Goal: Contribute content: Contribute content

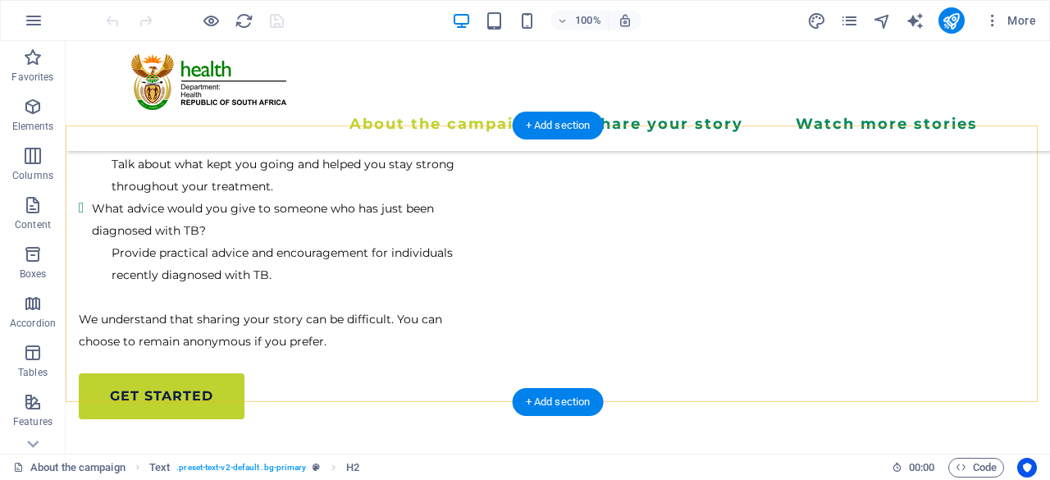
scroll to position [3451, 0]
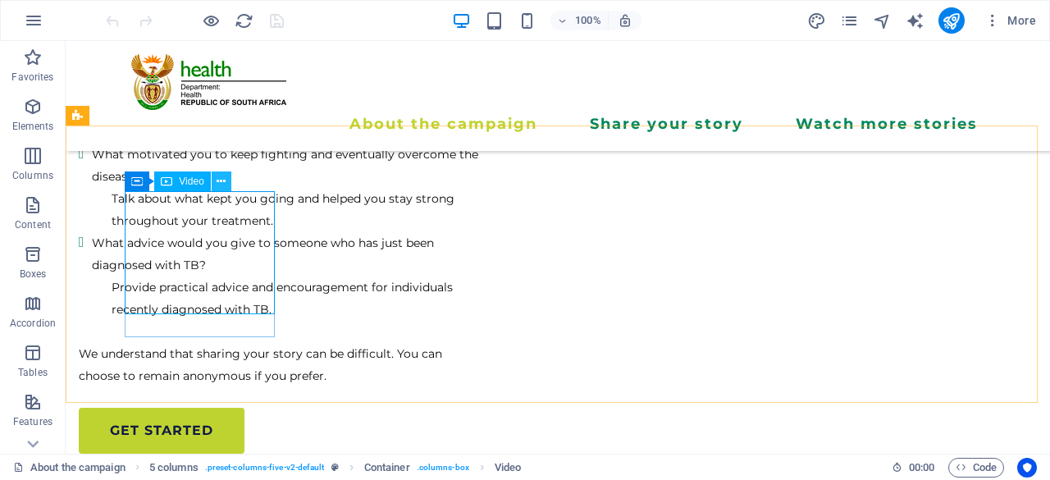
click at [223, 176] on icon at bounding box center [221, 181] width 9 height 17
click at [194, 186] on span "Video" at bounding box center [191, 181] width 25 height 10
click at [223, 188] on icon at bounding box center [221, 181] width 9 height 17
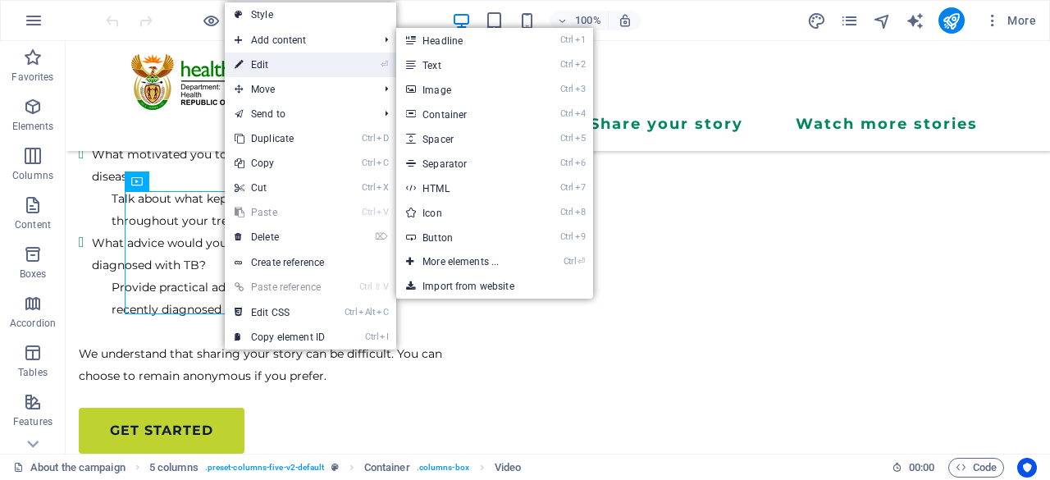
click at [267, 66] on link "⏎ Edit" at bounding box center [280, 65] width 110 height 25
select select "%"
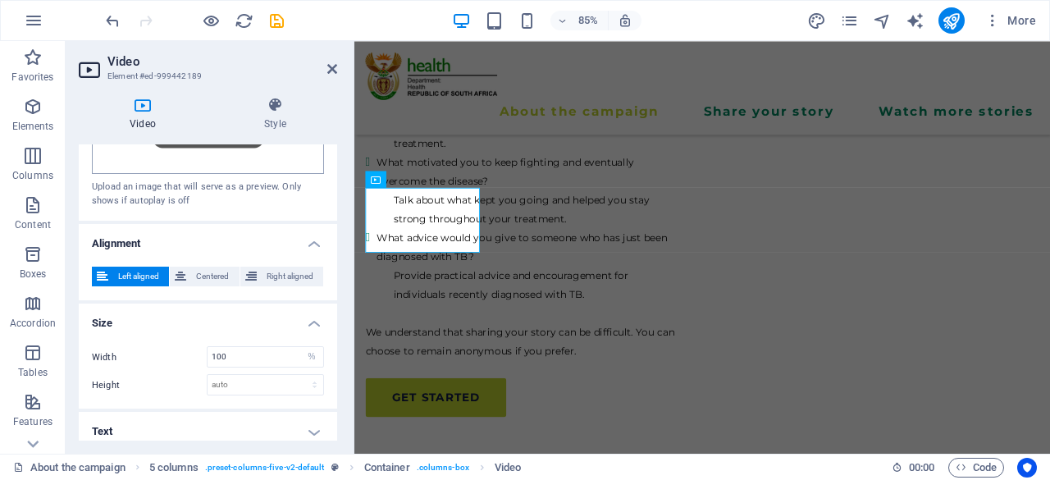
scroll to position [464, 0]
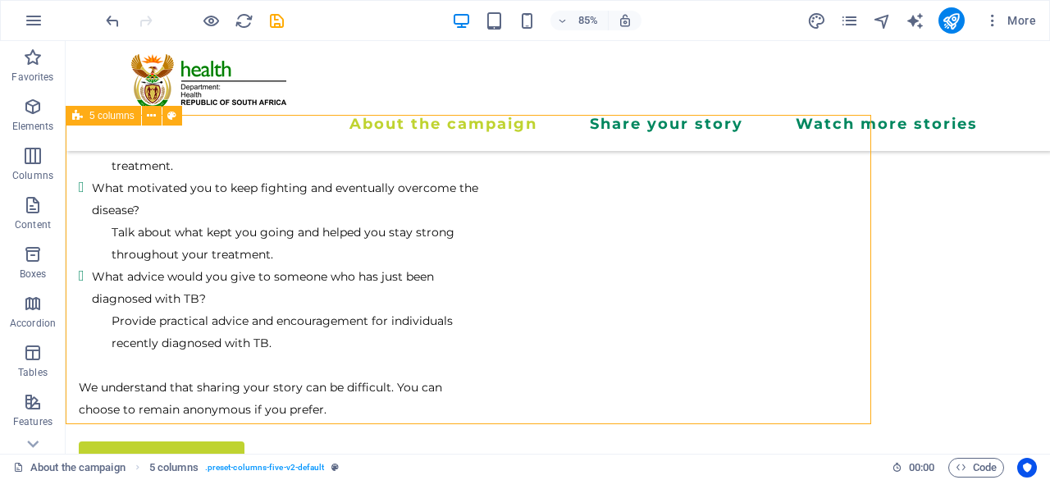
scroll to position [3451, 0]
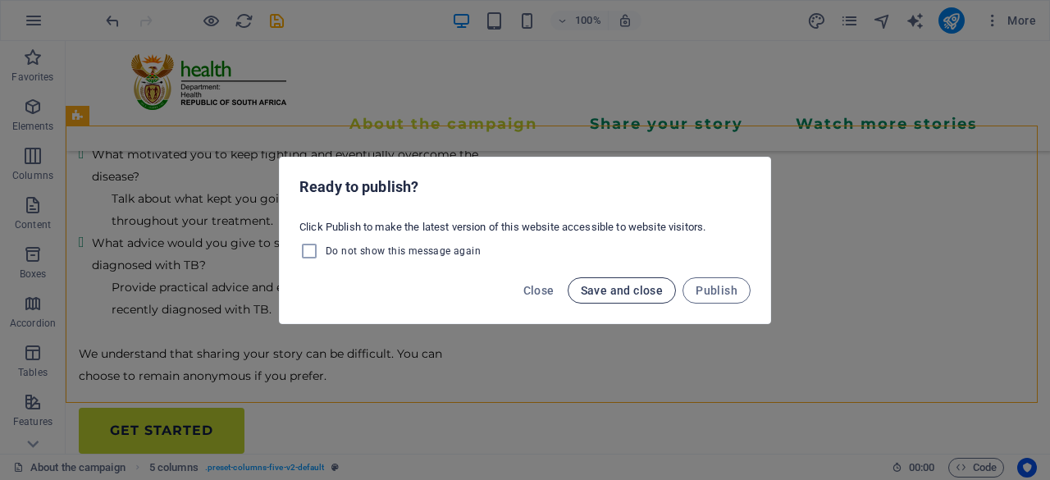
click at [625, 288] on span "Save and close" at bounding box center [622, 290] width 83 height 13
checkbox input "false"
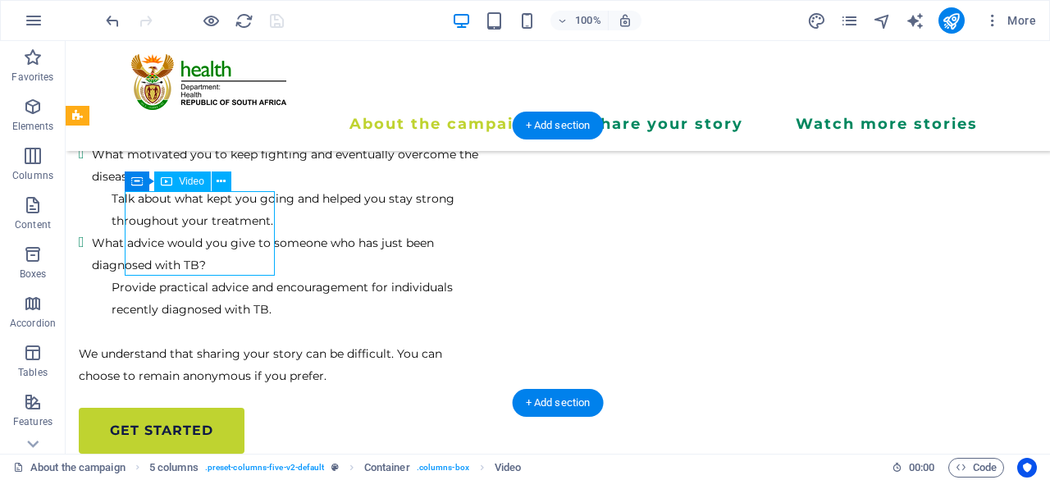
drag, startPoint x: 144, startPoint y: 236, endPoint x: 151, endPoint y: 231, distance: 8.7
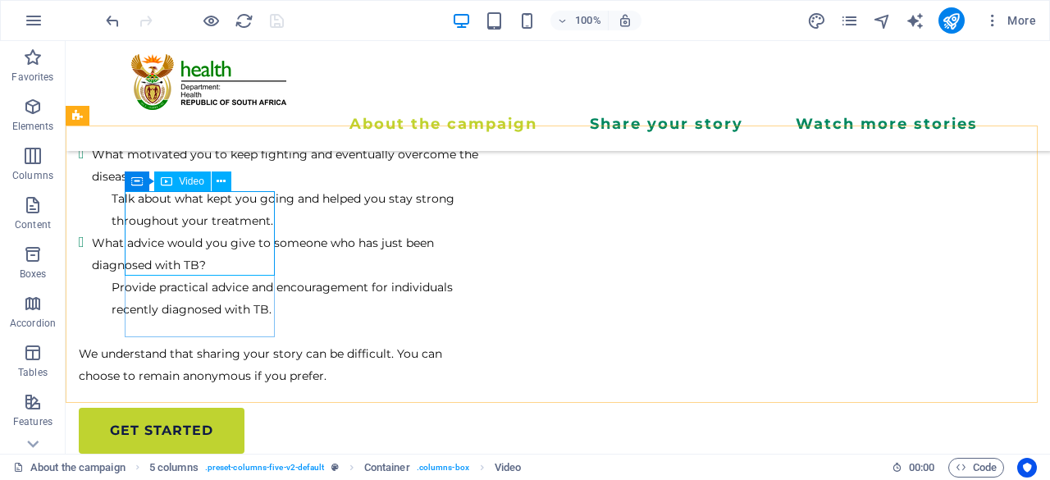
click at [171, 183] on icon at bounding box center [166, 181] width 11 height 20
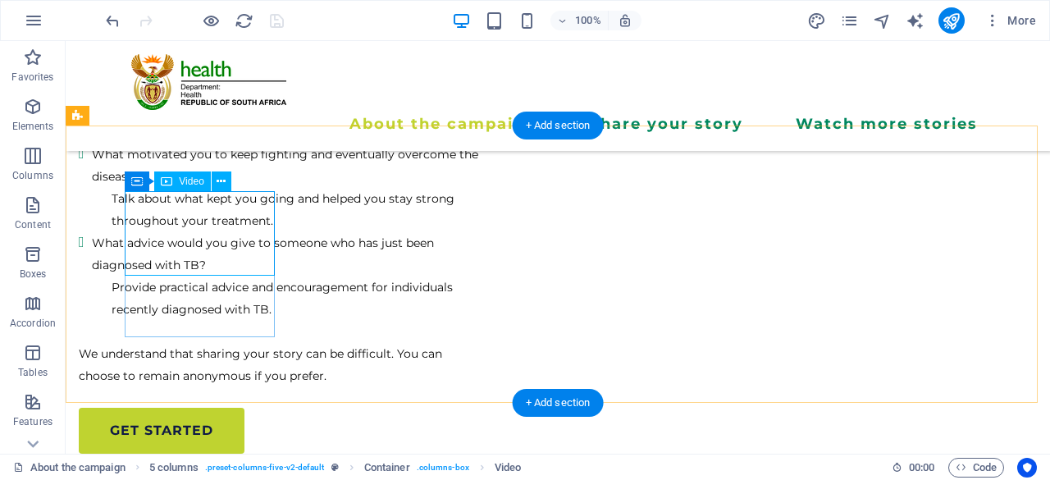
select select "%"
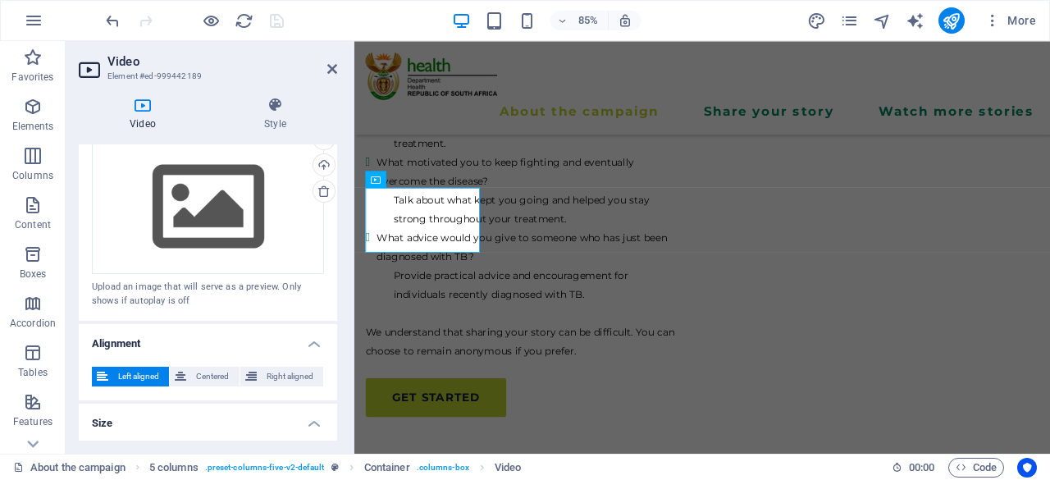
scroll to position [469, 0]
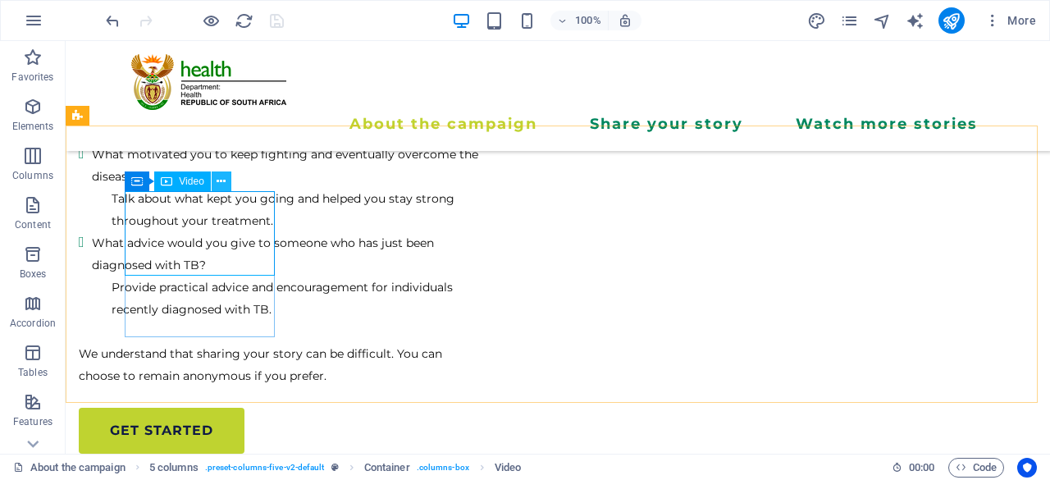
click at [217, 180] on icon at bounding box center [221, 181] width 9 height 17
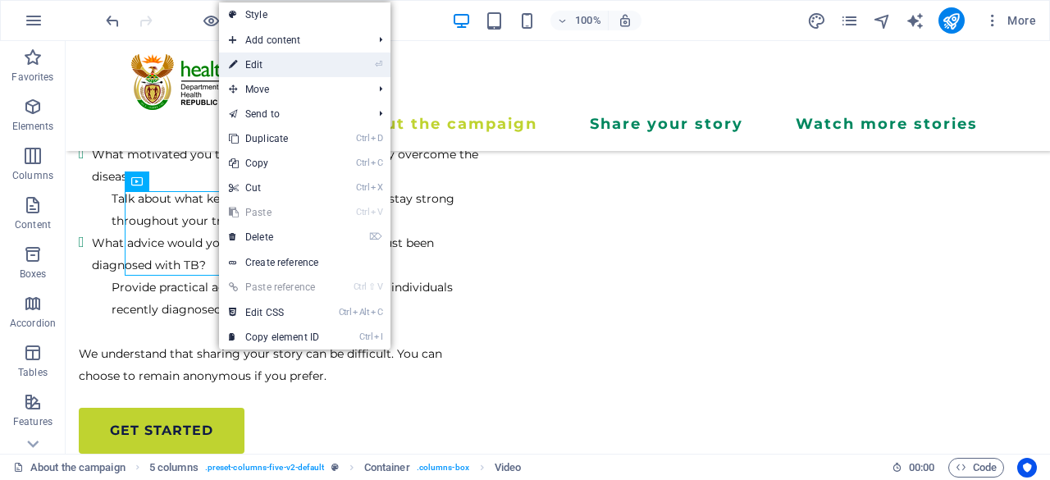
click at [279, 62] on link "⏎ Edit" at bounding box center [274, 65] width 110 height 25
select select "%"
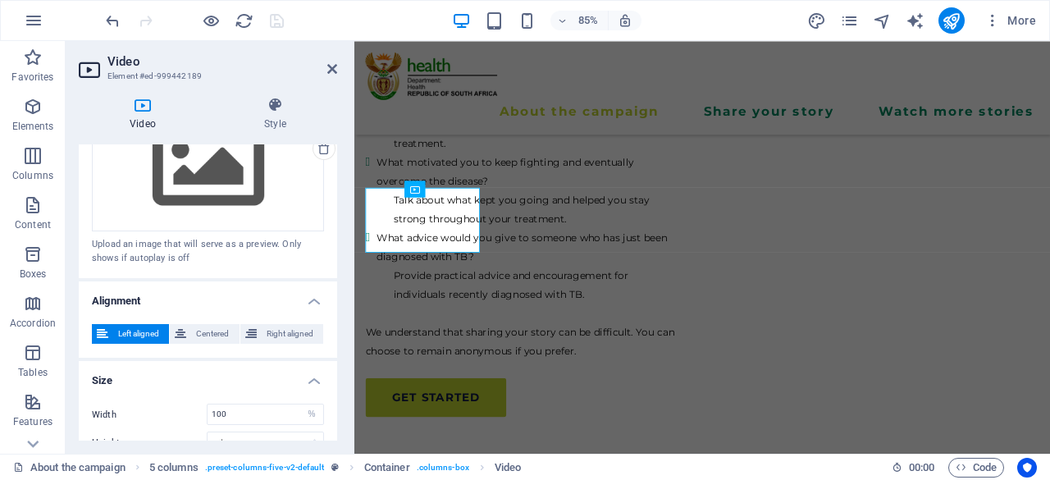
scroll to position [469, 0]
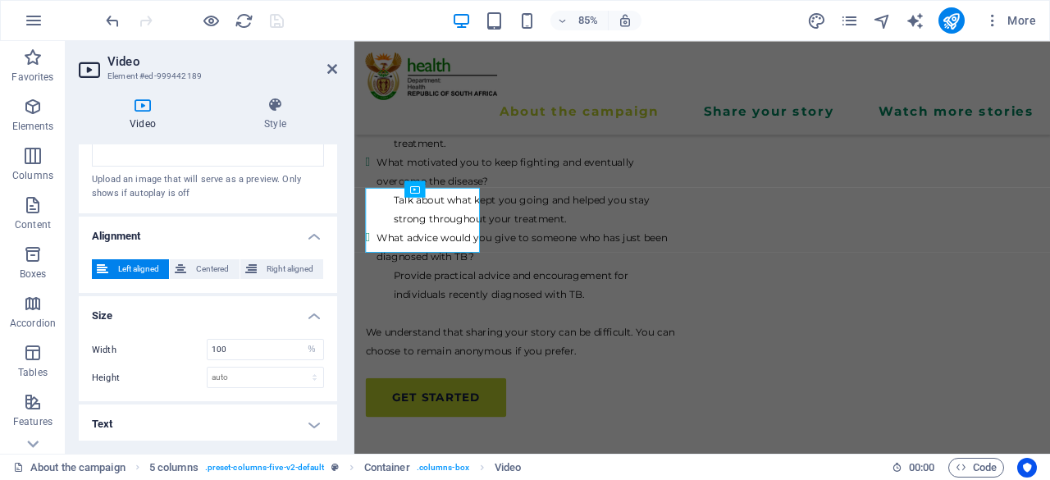
click at [182, 432] on h4 "Text" at bounding box center [208, 424] width 258 height 39
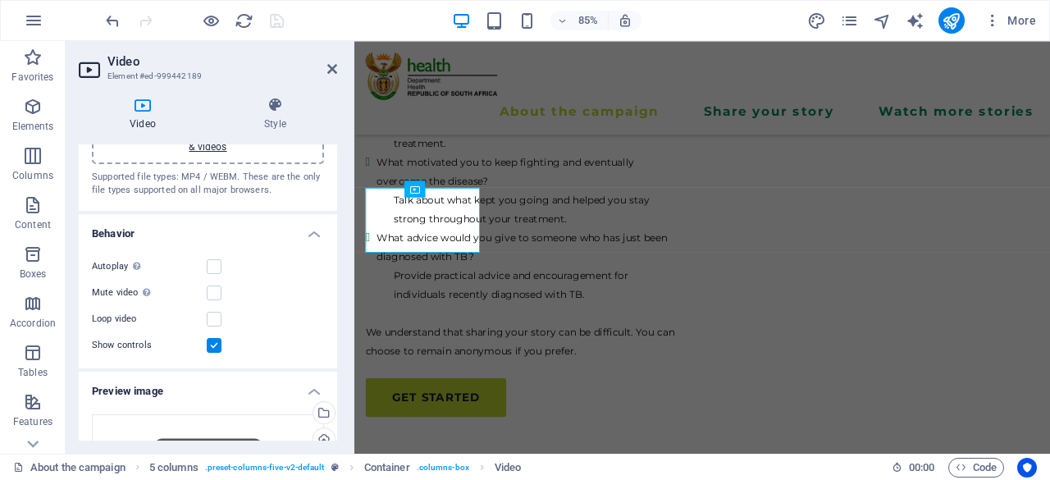
scroll to position [0, 0]
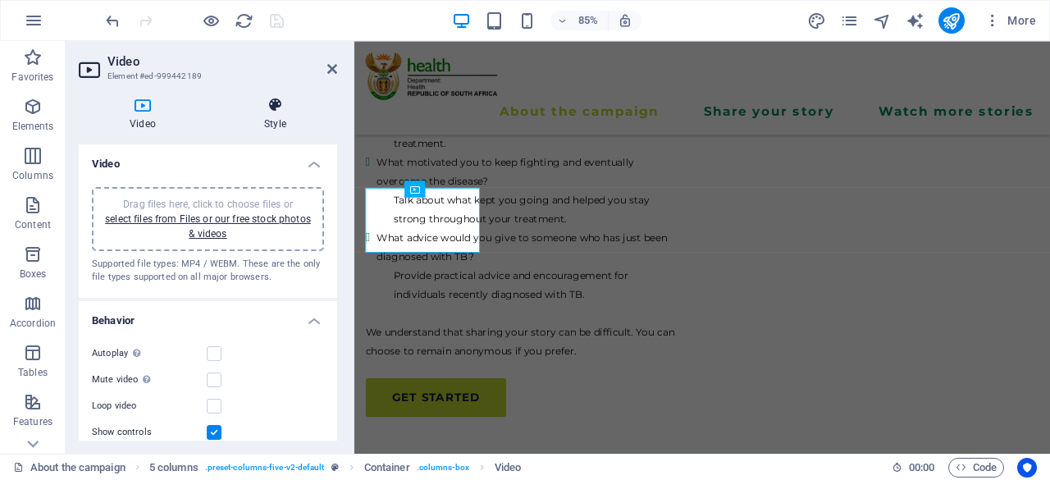
click at [276, 115] on h4 "Style" at bounding box center [275, 114] width 124 height 34
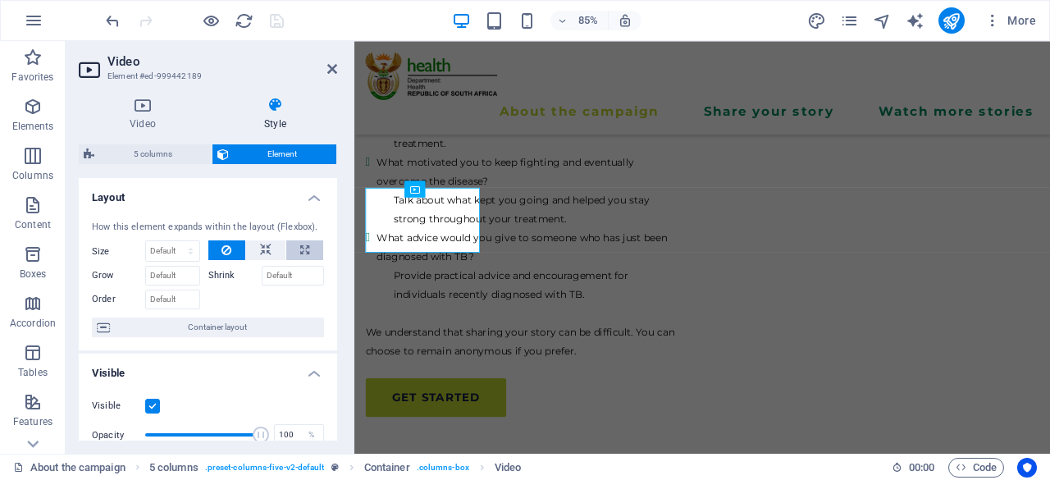
click at [304, 249] on icon at bounding box center [304, 250] width 9 height 20
type input "100"
select select "%"
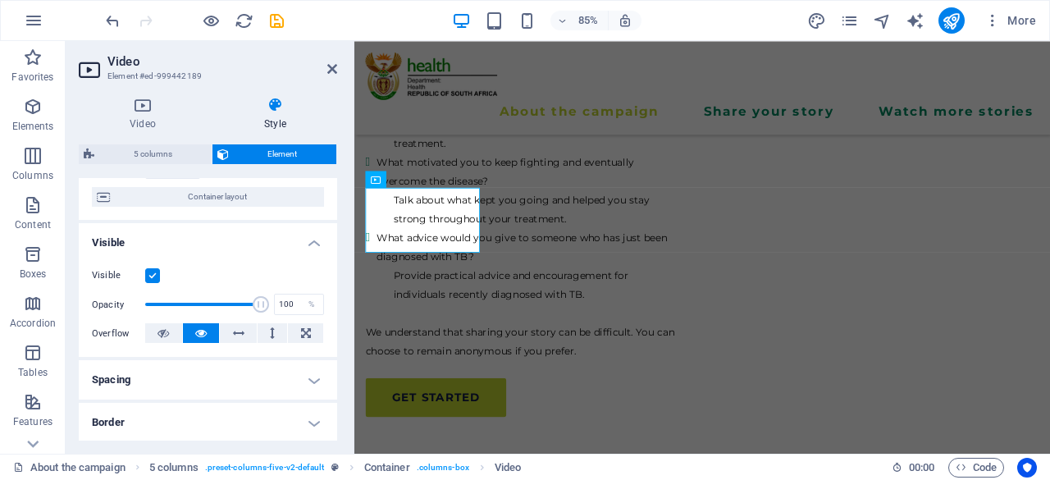
scroll to position [128, 0]
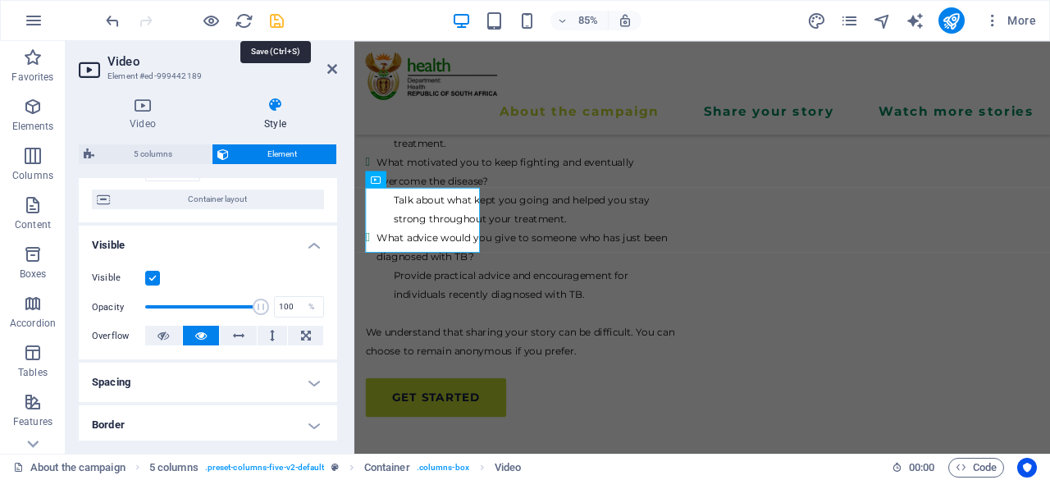
click at [279, 21] on icon "save" at bounding box center [276, 20] width 19 height 19
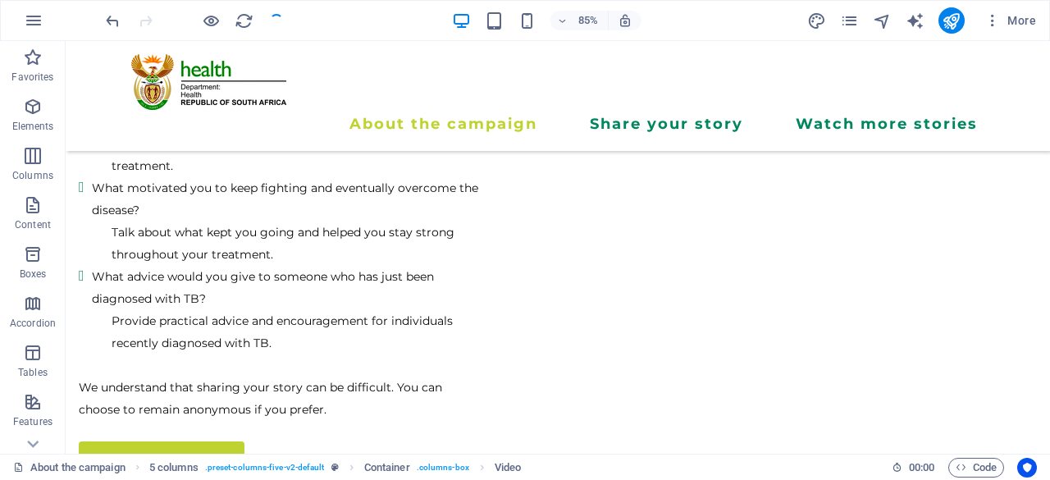
checkbox input "false"
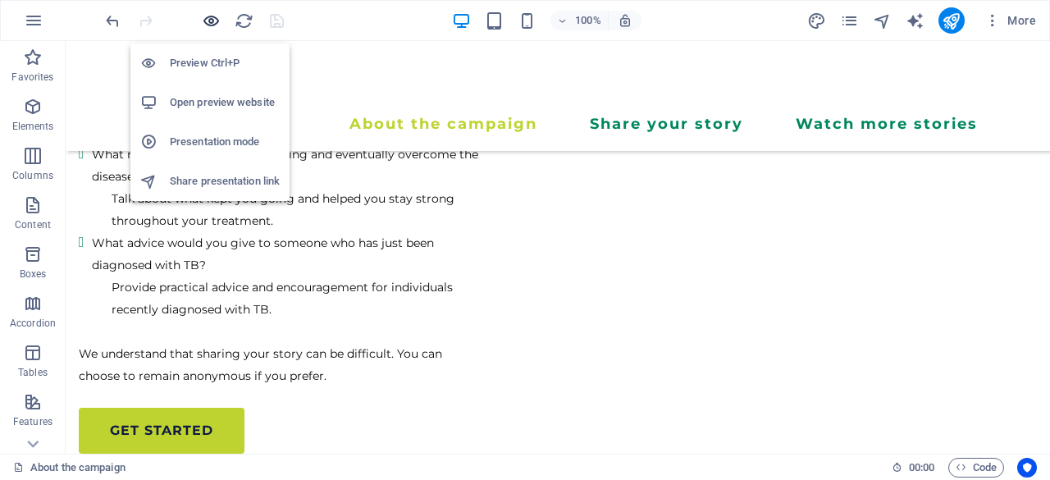
click at [210, 20] on icon "button" at bounding box center [211, 20] width 19 height 19
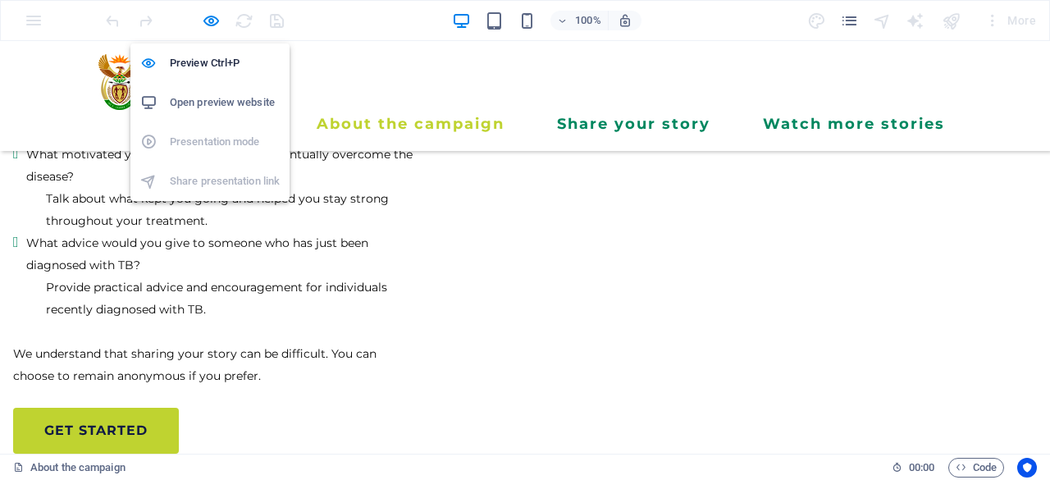
click at [193, 101] on h6 "Open preview website" at bounding box center [225, 103] width 110 height 20
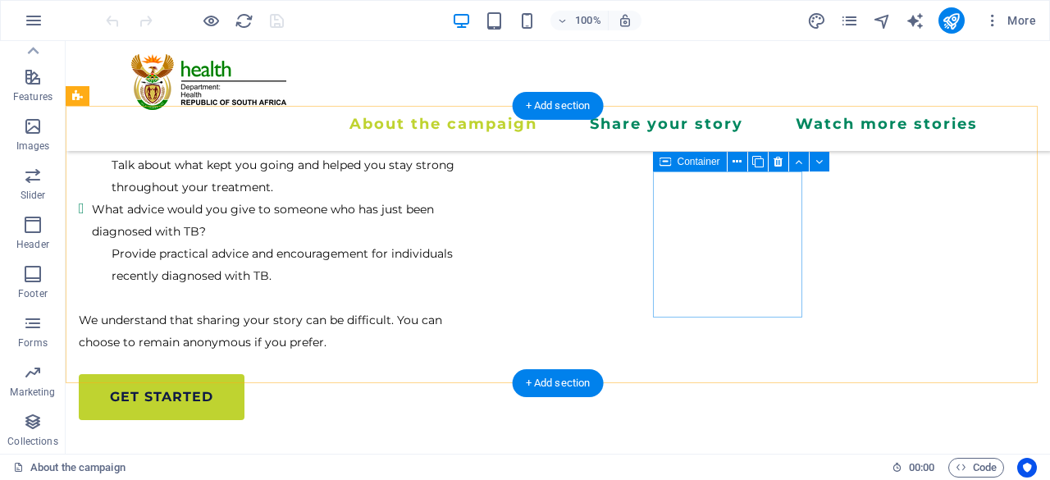
scroll to position [3486, 0]
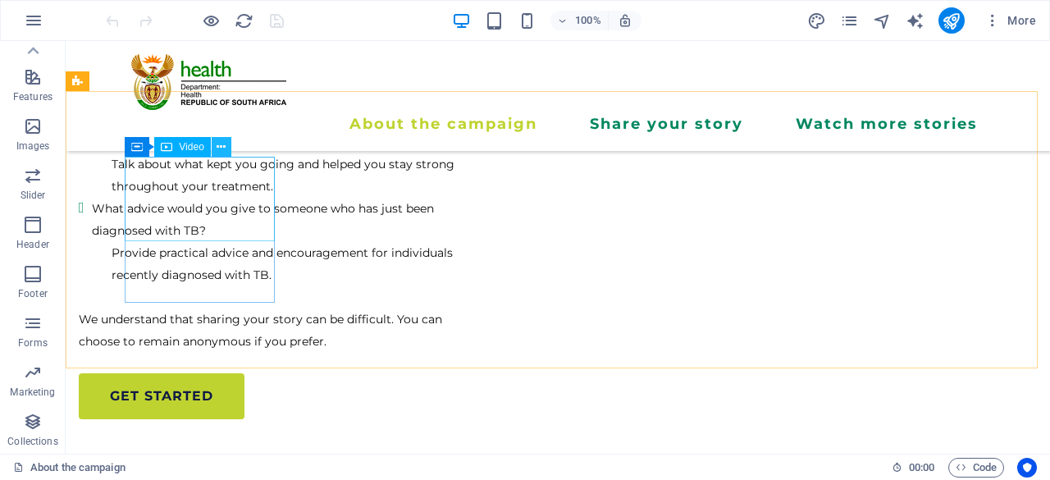
click at [222, 144] on icon at bounding box center [221, 147] width 9 height 17
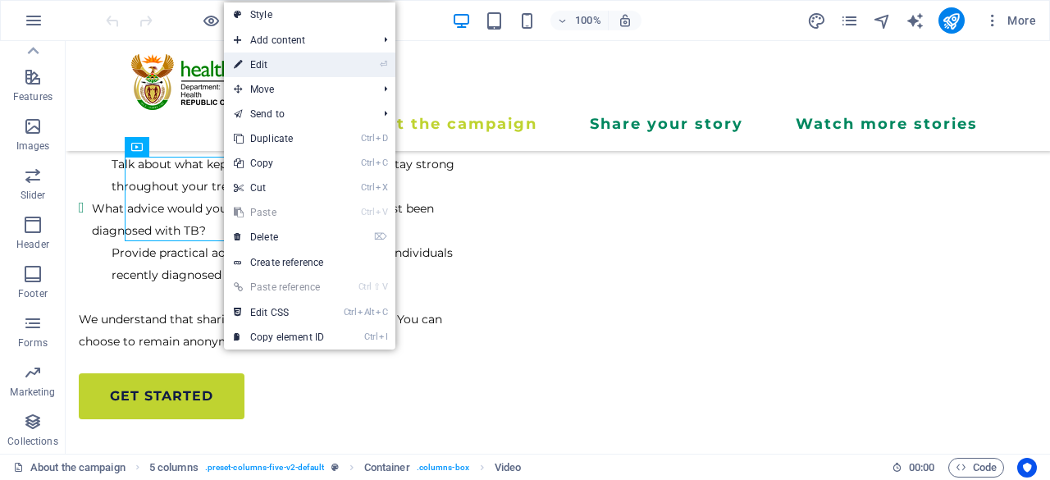
click at [277, 65] on link "⏎ Edit" at bounding box center [279, 65] width 110 height 25
select select "%"
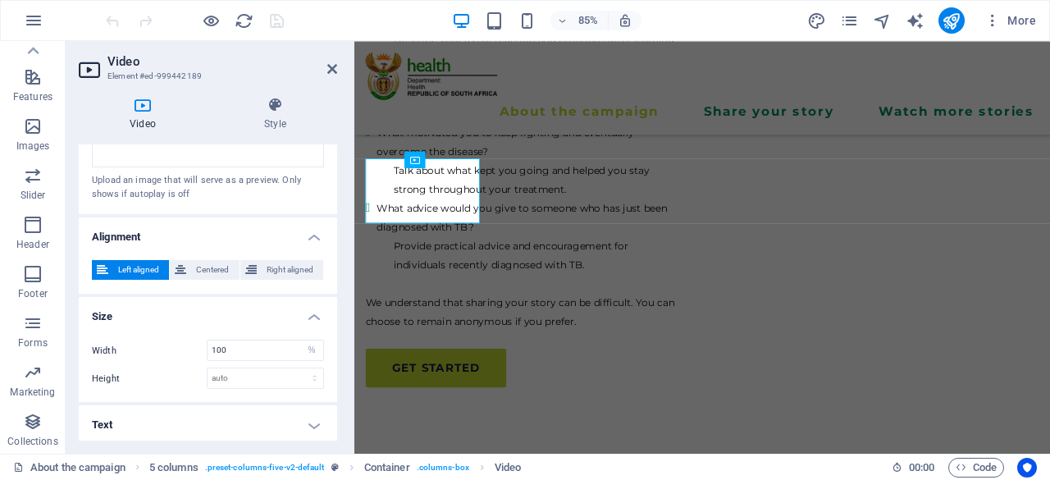
scroll to position [469, 0]
click at [274, 111] on icon at bounding box center [275, 105] width 124 height 16
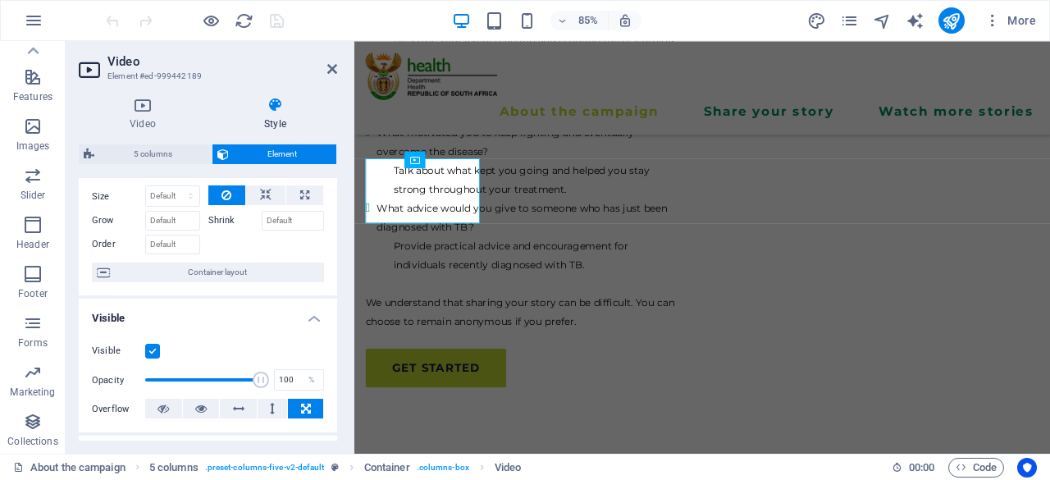
scroll to position [39, 0]
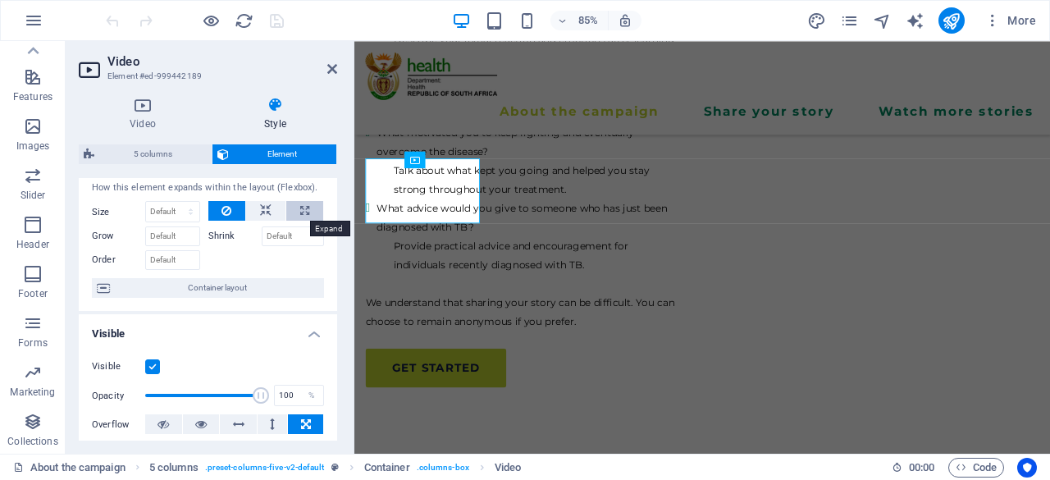
click at [300, 212] on icon at bounding box center [304, 211] width 9 height 20
type input "100"
select select "%"
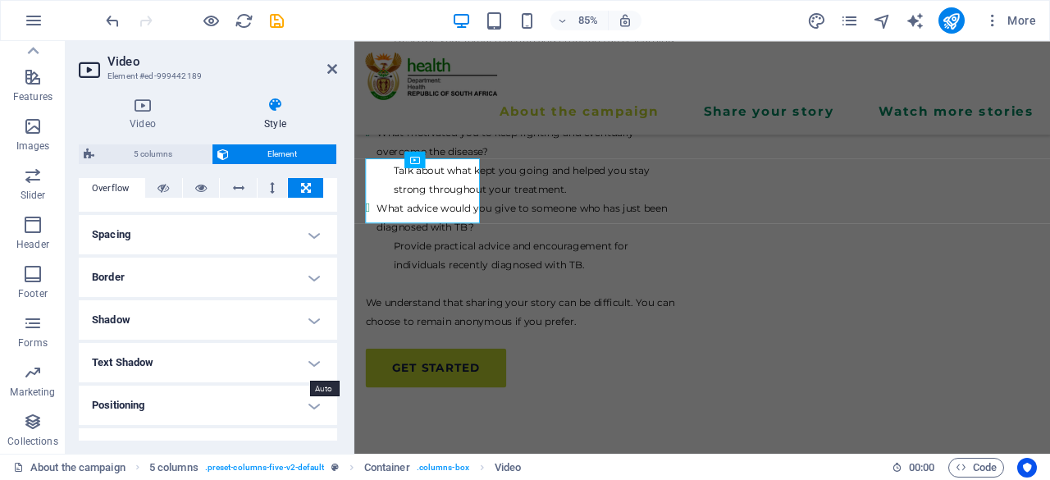
scroll to position [430, 0]
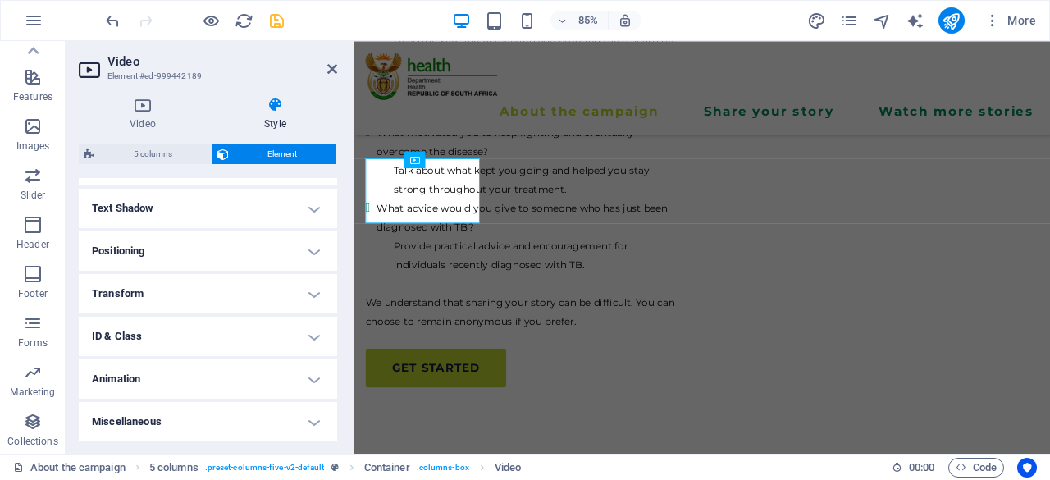
click at [282, 12] on icon "save" at bounding box center [276, 20] width 19 height 19
checkbox input "false"
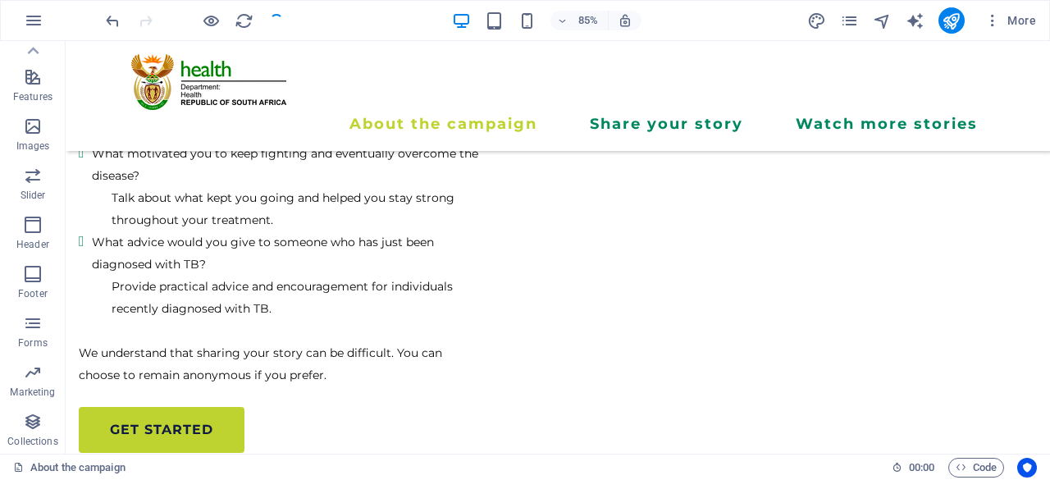
scroll to position [3486, 0]
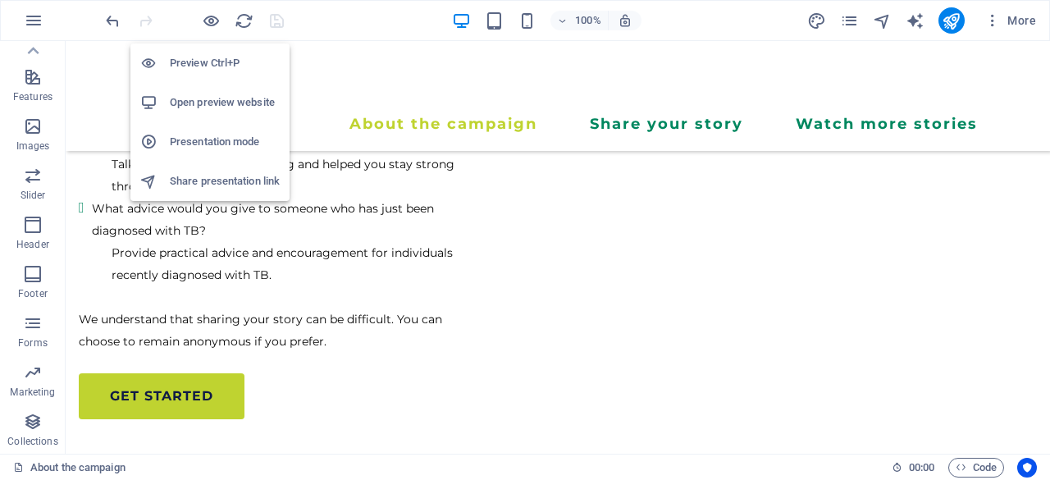
drag, startPoint x: 182, startPoint y: 69, endPoint x: 171, endPoint y: 63, distance: 12.8
click at [171, 63] on h6 "Preview Ctrl+P" at bounding box center [225, 63] width 110 height 20
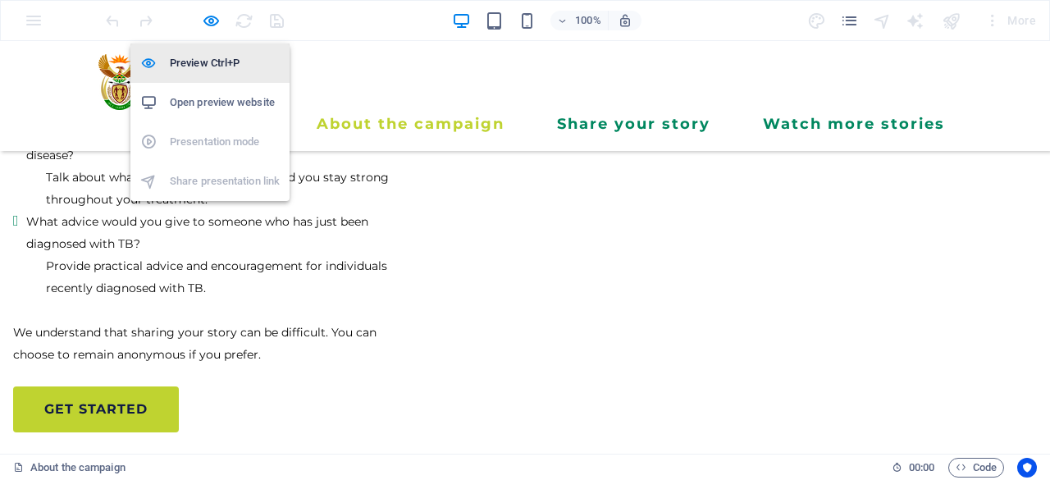
scroll to position [3499, 0]
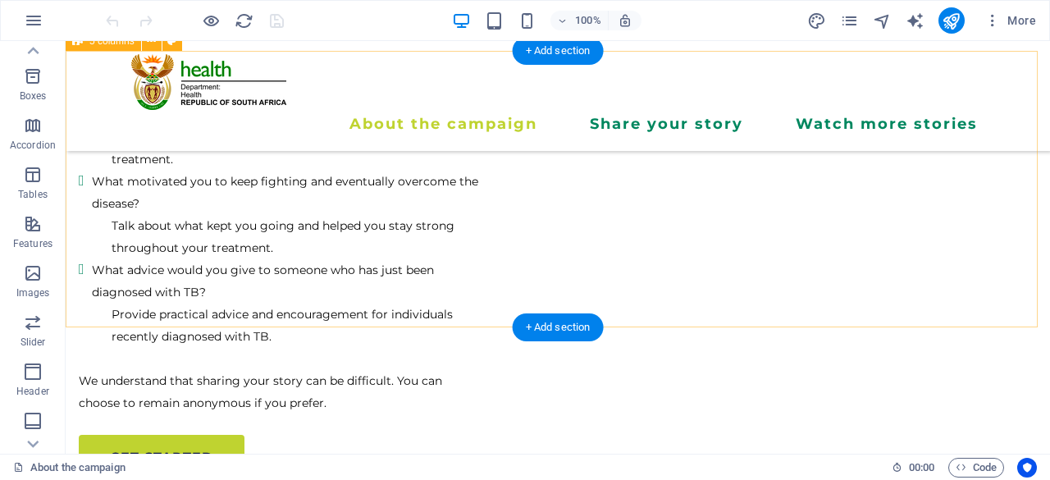
scroll to position [3422, 0]
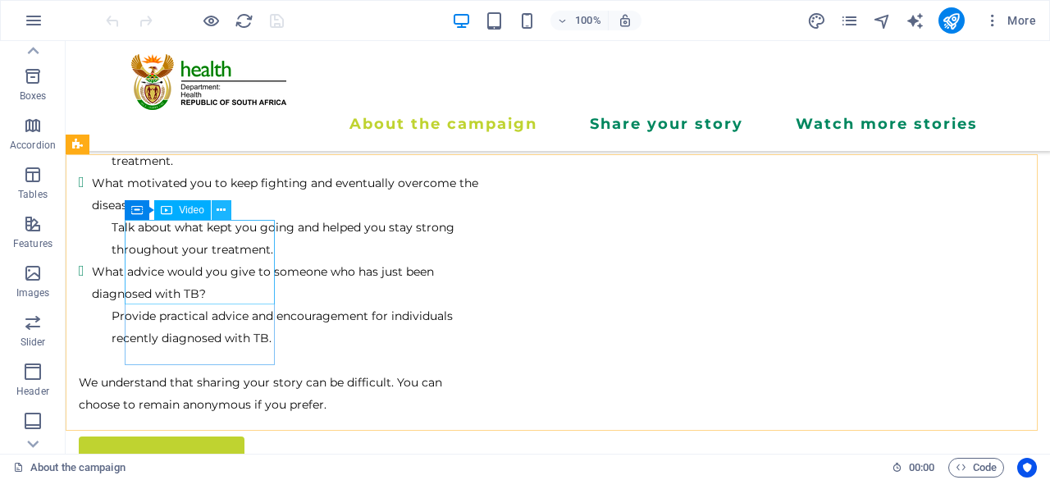
click at [224, 211] on icon at bounding box center [221, 210] width 9 height 17
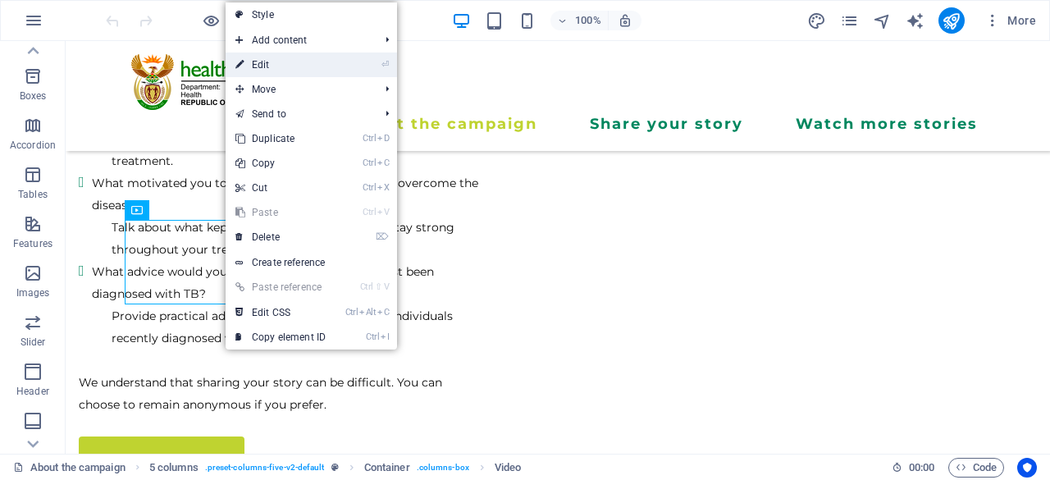
click at [290, 69] on link "⏎ Edit" at bounding box center [281, 65] width 110 height 25
select select "%"
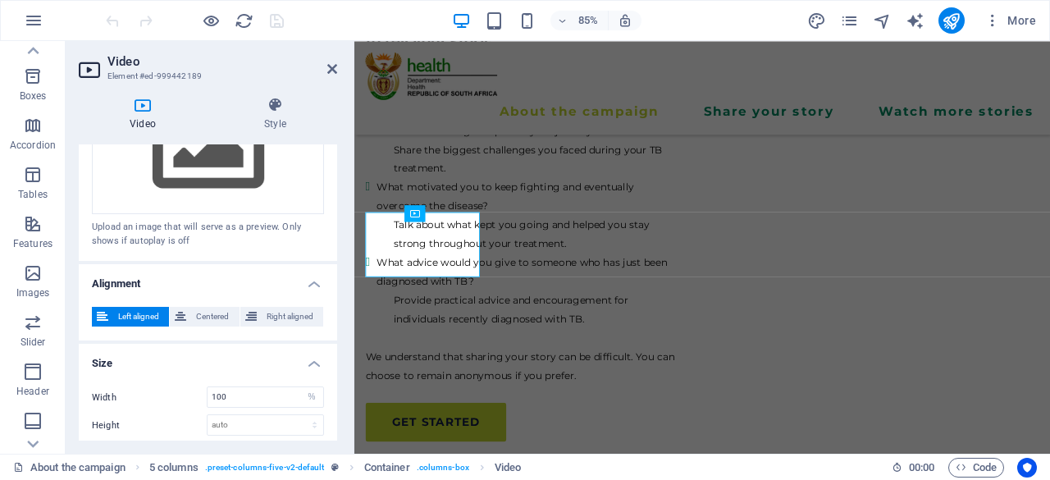
scroll to position [469, 0]
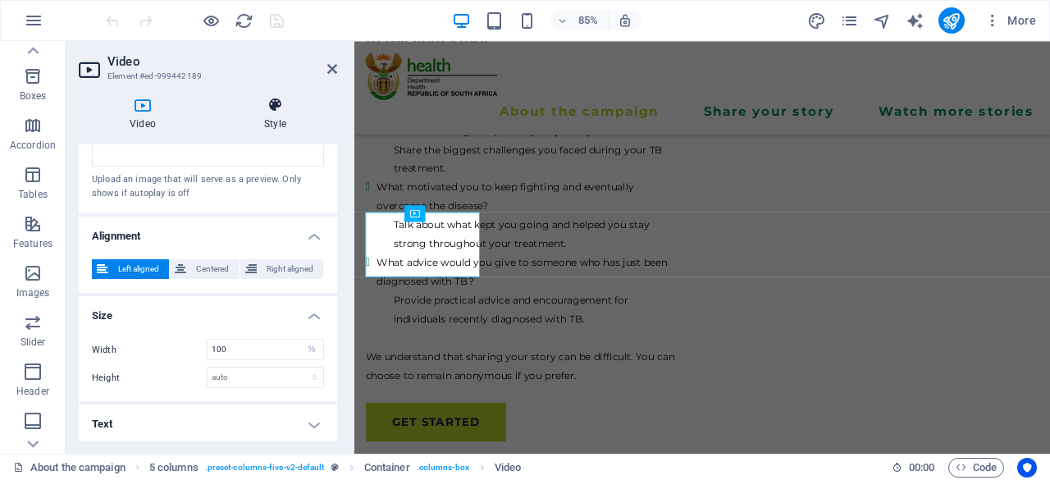
click at [272, 122] on h4 "Style" at bounding box center [275, 114] width 124 height 34
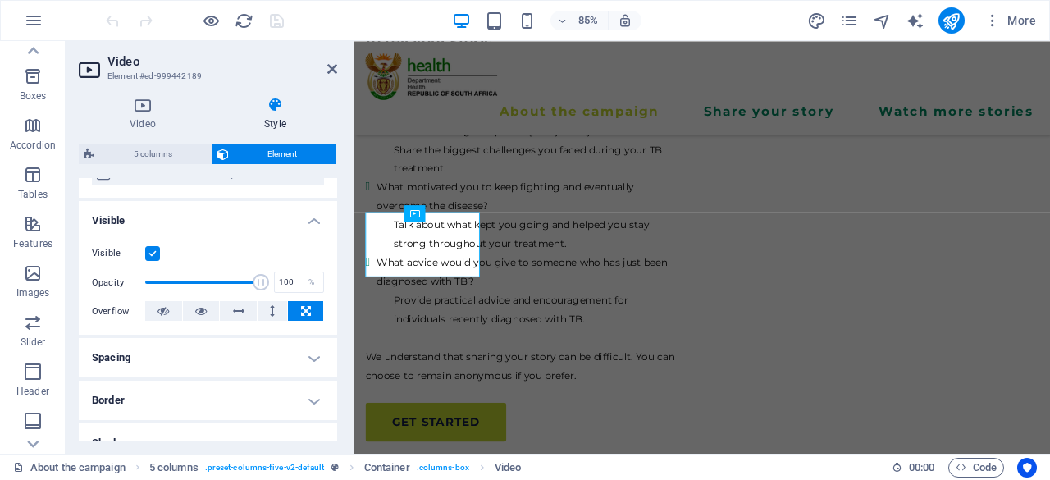
scroll to position [0, 0]
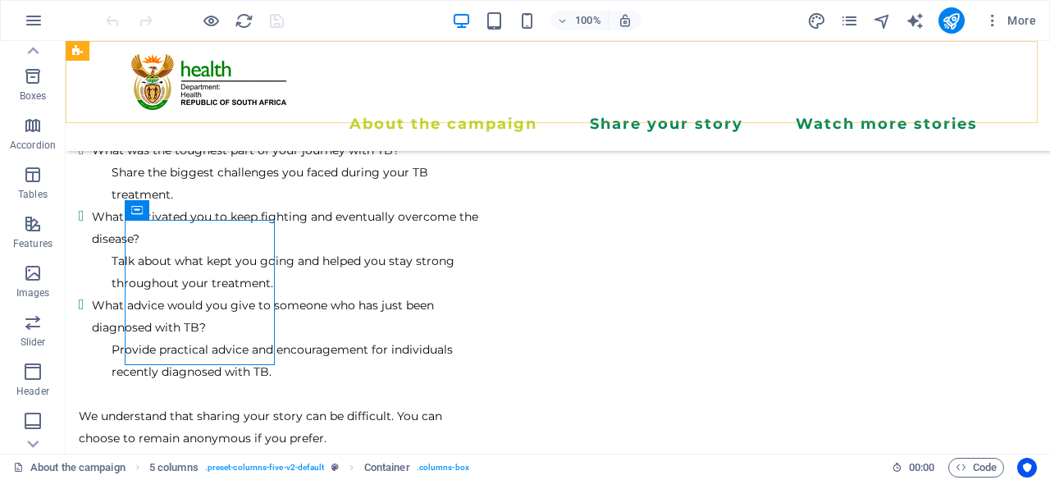
scroll to position [3422, 0]
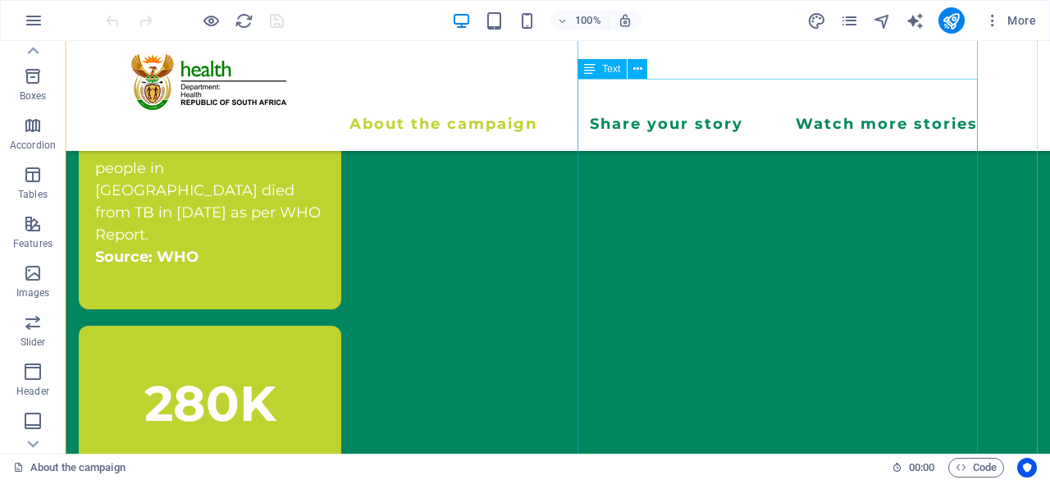
scroll to position [2014, 0]
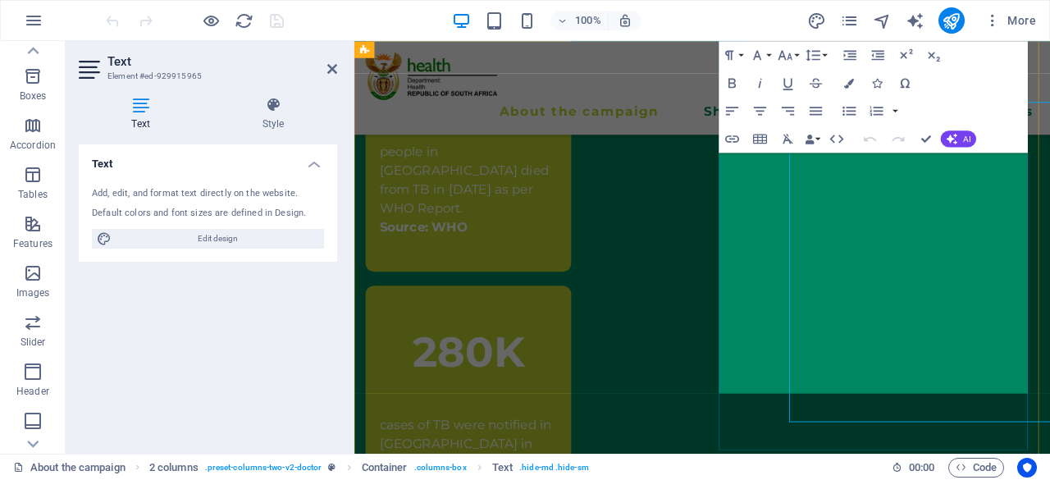
scroll to position [1981, 0]
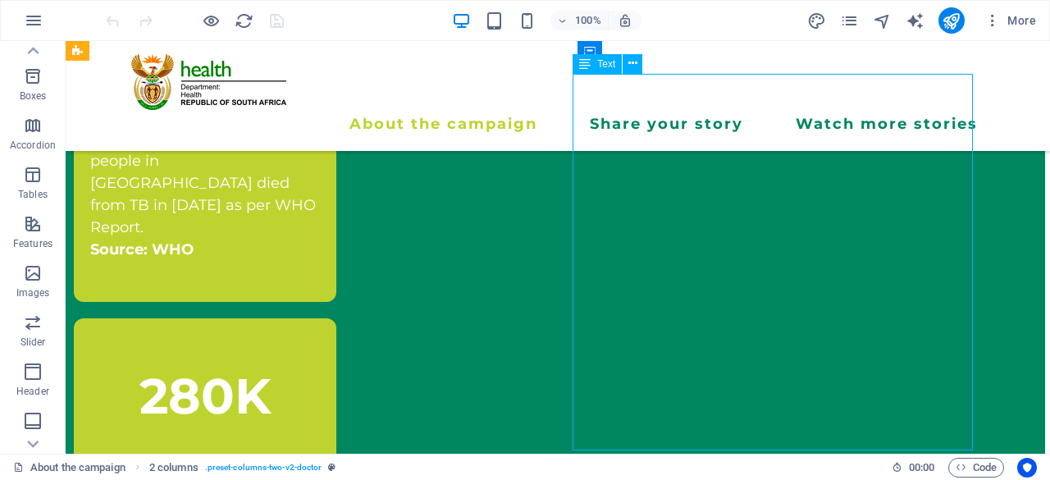
drag, startPoint x: 450, startPoint y: 424, endPoint x: 811, endPoint y: 206, distance: 421.2
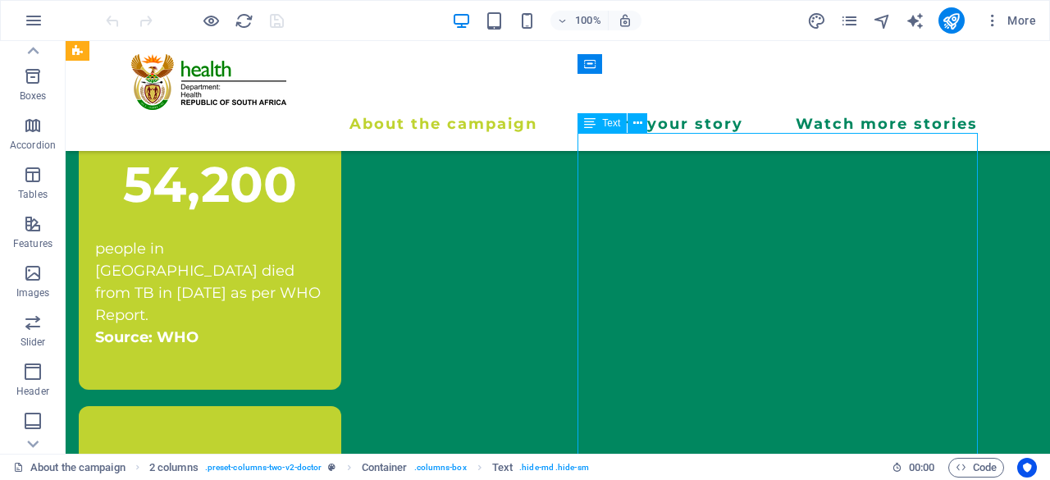
scroll to position [1924, 0]
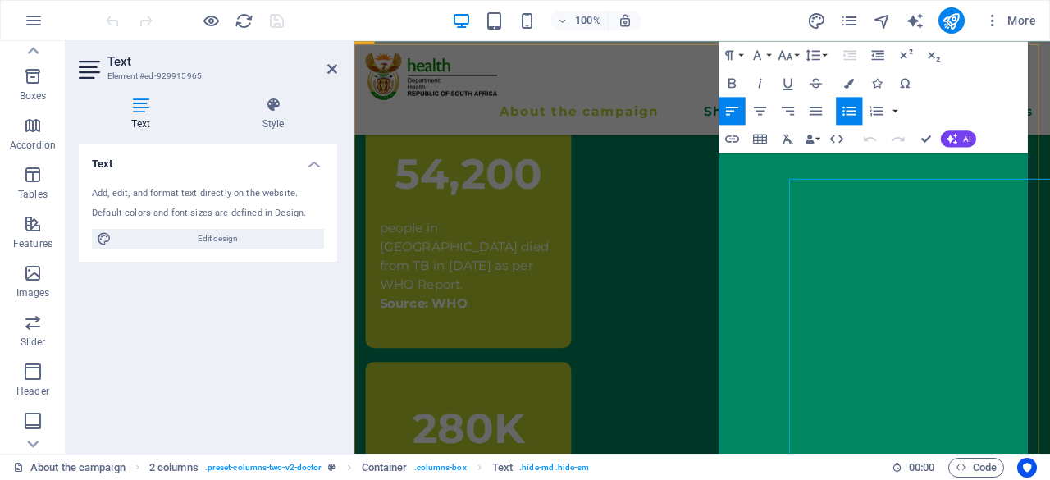
scroll to position [1891, 0]
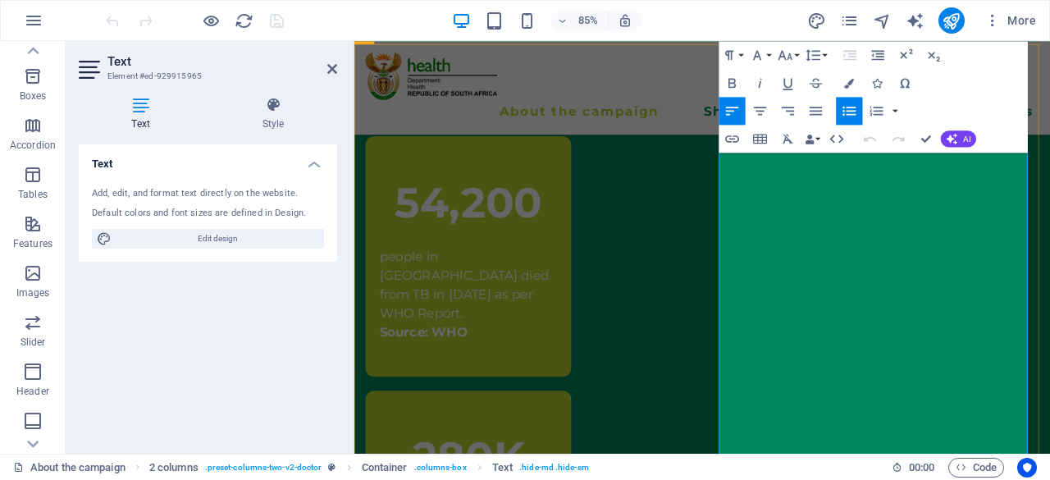
click at [850, 105] on icon "button" at bounding box center [849, 111] width 16 height 16
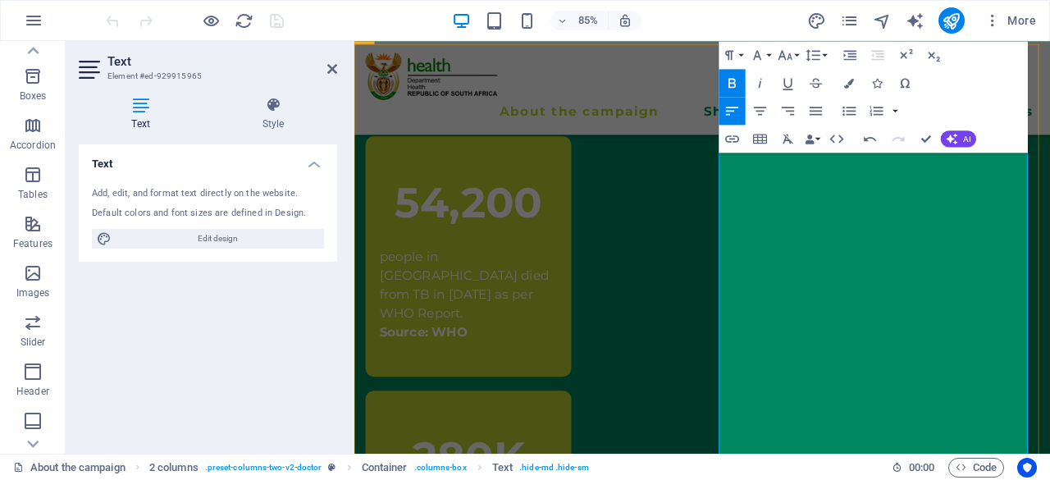
drag, startPoint x: 835, startPoint y: 245, endPoint x: 903, endPoint y: 280, distance: 76.3
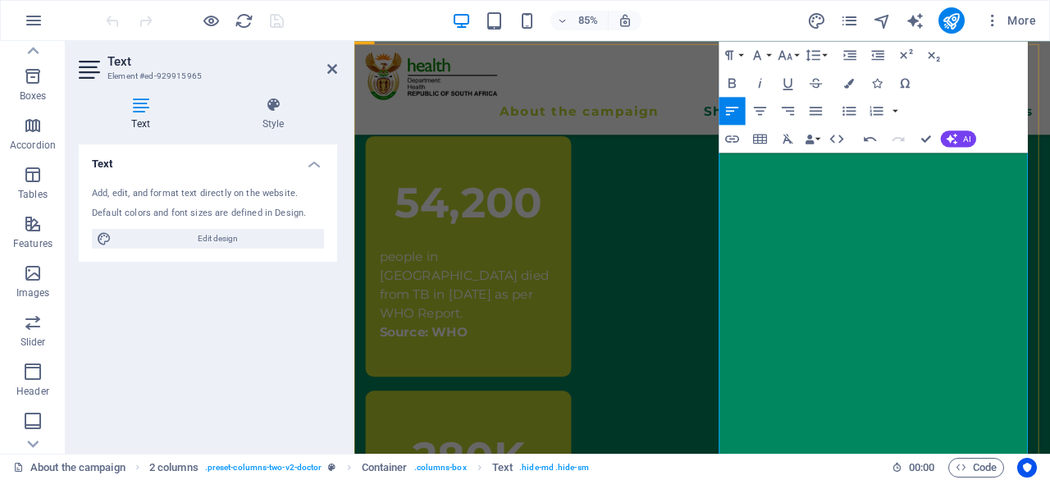
click at [851, 112] on icon "button" at bounding box center [849, 111] width 16 height 16
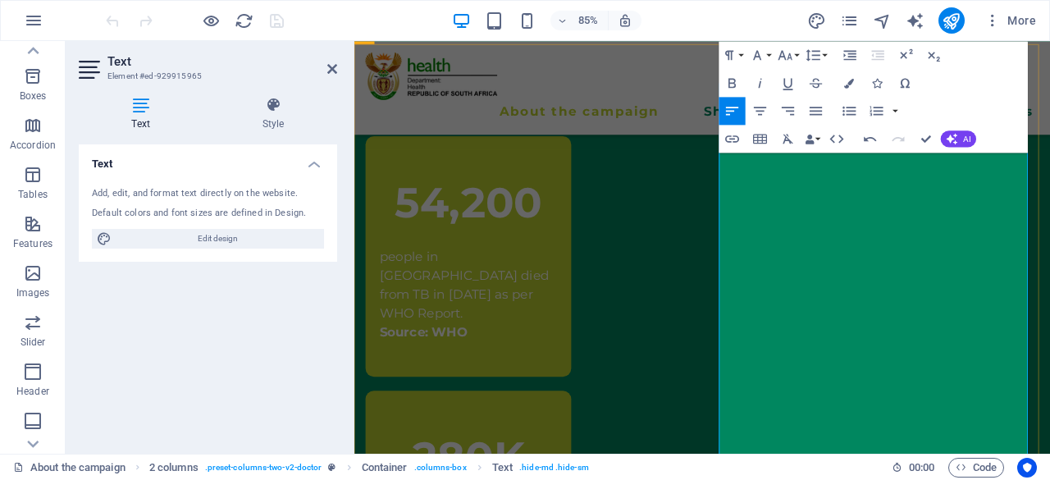
click at [730, 82] on icon "button" at bounding box center [732, 83] width 7 height 10
click at [853, 113] on icon "button" at bounding box center [849, 110] width 13 height 9
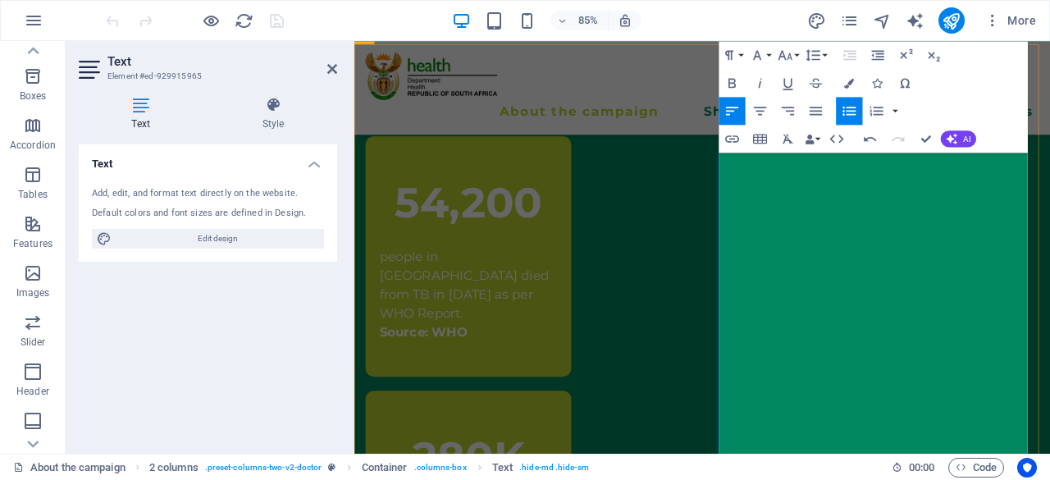
click at [852, 107] on icon "button" at bounding box center [849, 111] width 16 height 16
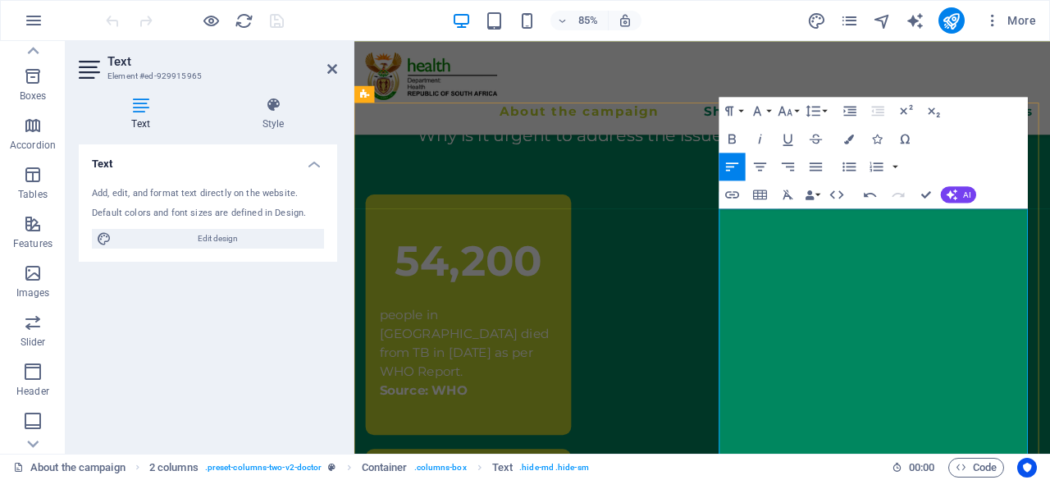
scroll to position [1822, 0]
click at [854, 112] on icon "button" at bounding box center [850, 111] width 12 height 10
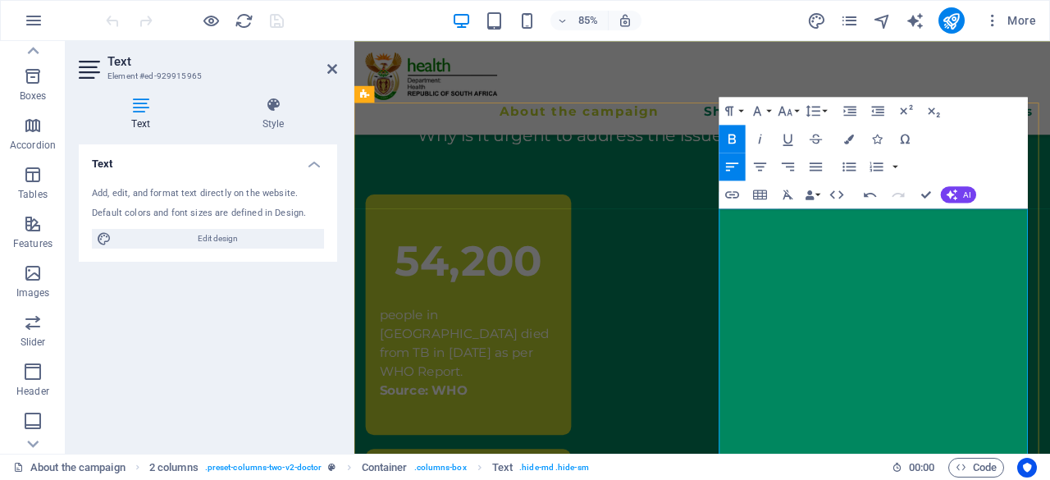
click at [848, 109] on icon "button" at bounding box center [850, 111] width 12 height 10
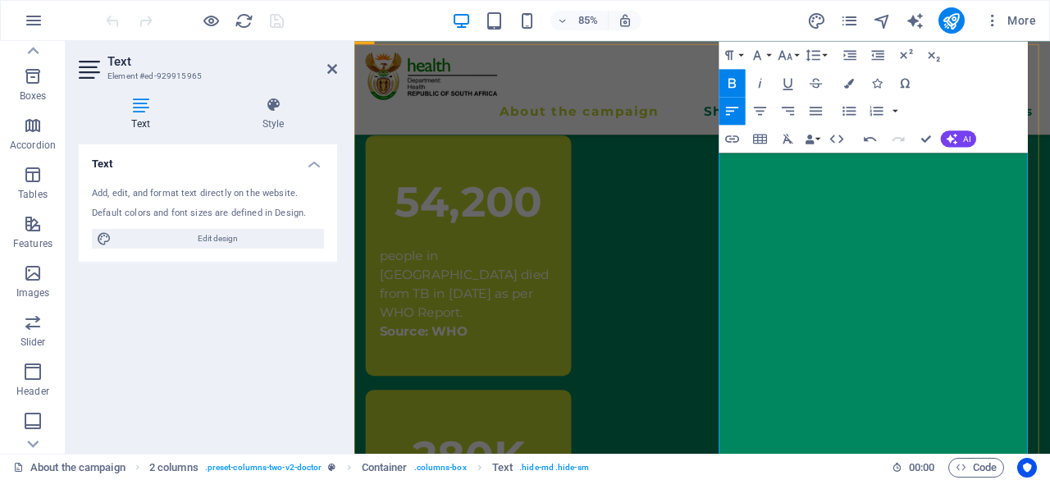
click at [848, 50] on icon "button" at bounding box center [850, 55] width 12 height 10
click at [853, 56] on icon "button" at bounding box center [850, 55] width 12 height 10
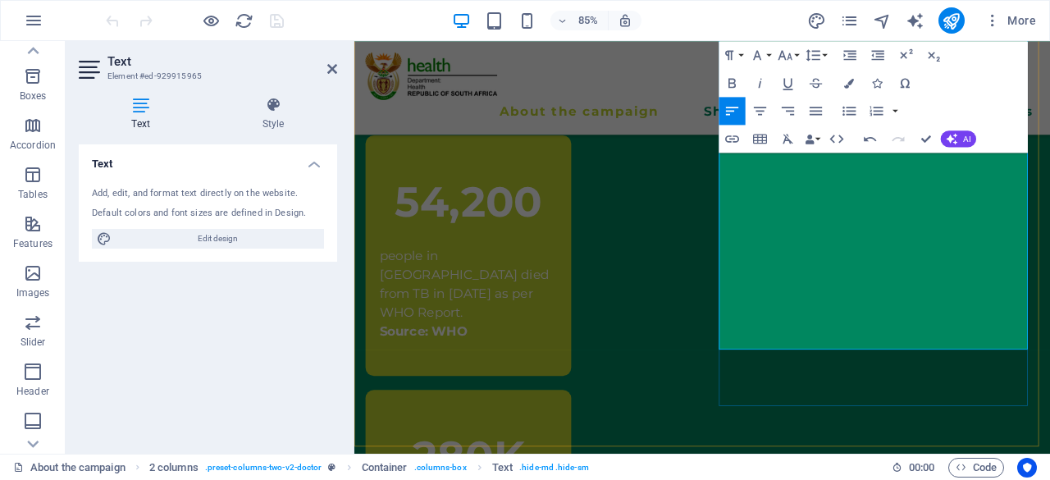
scroll to position [2056, 0]
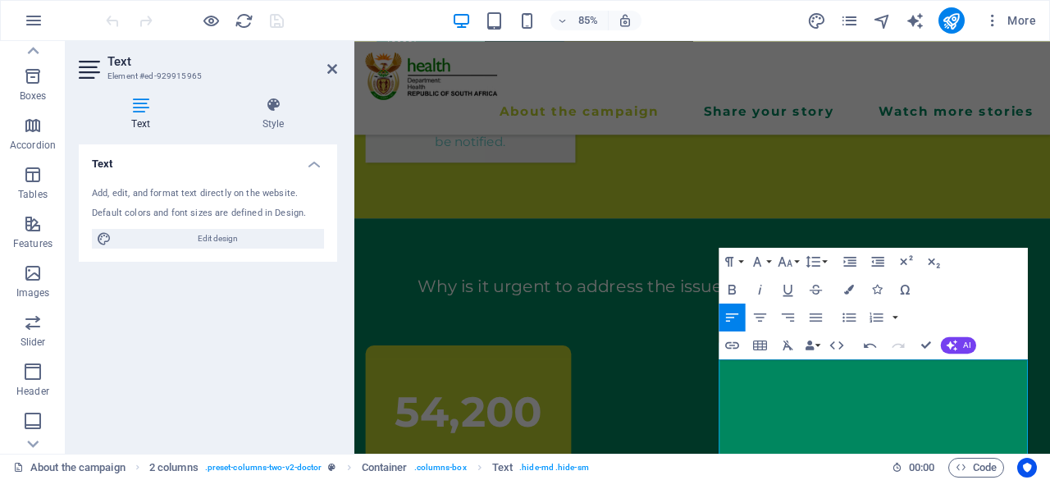
scroll to position [1660, 0]
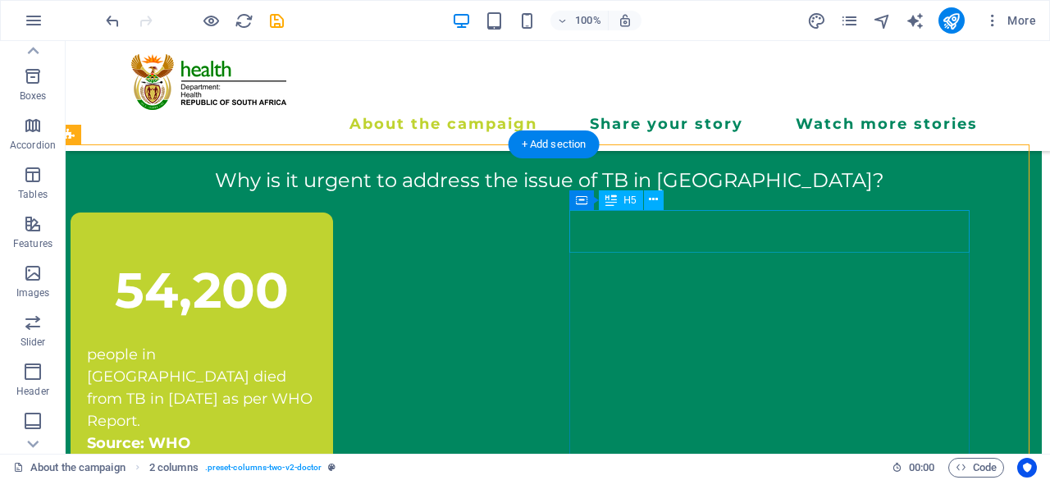
scroll to position [1822, 8]
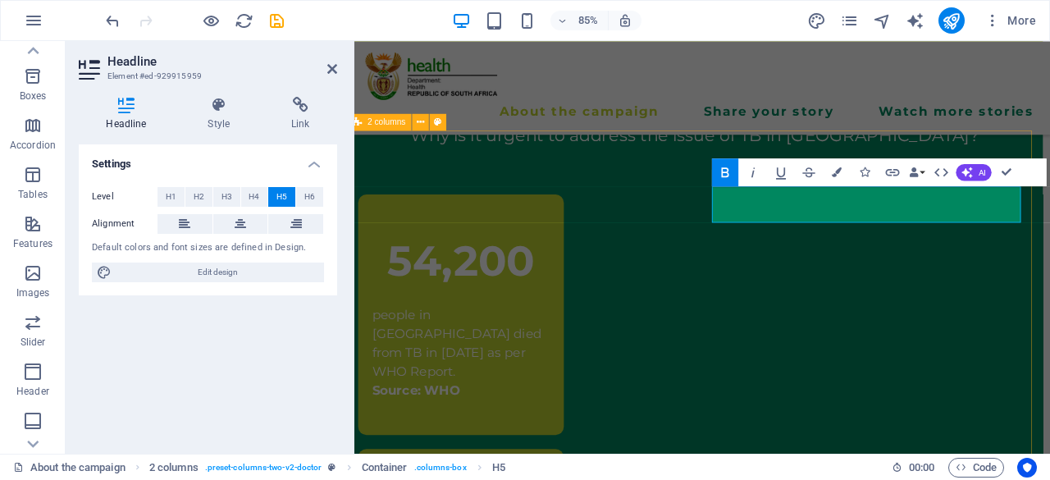
scroll to position [1789, 8]
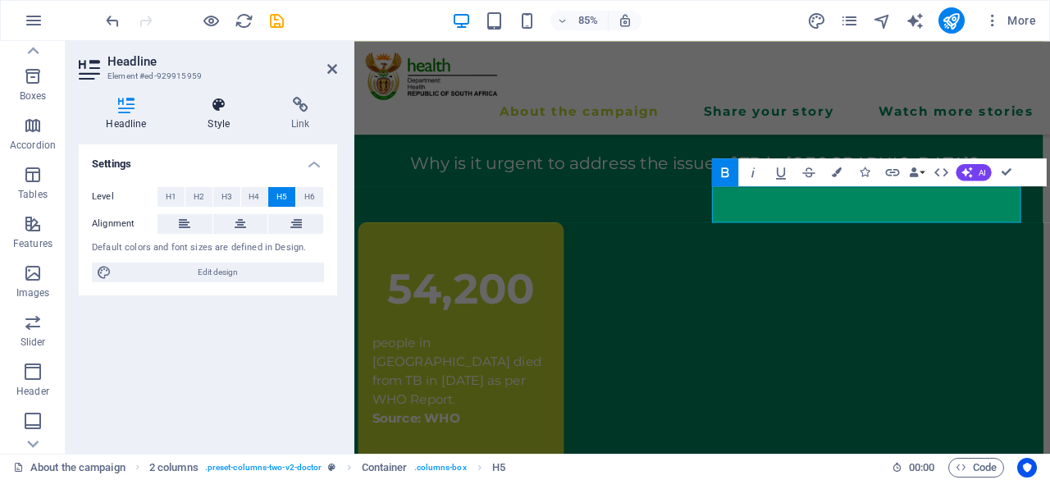
click at [216, 122] on h4 "Style" at bounding box center [223, 114] width 84 height 34
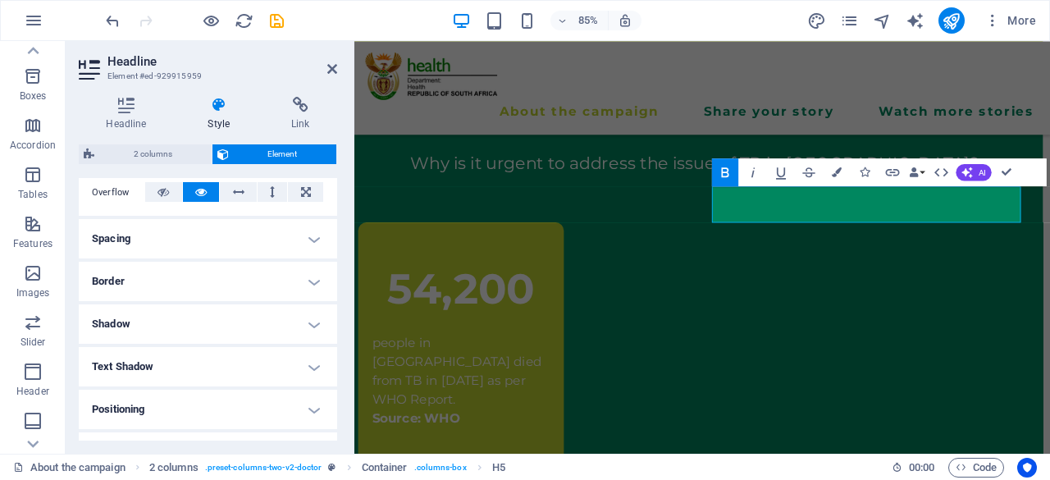
scroll to position [272, 0]
click at [835, 171] on icon "button" at bounding box center [837, 172] width 10 height 10
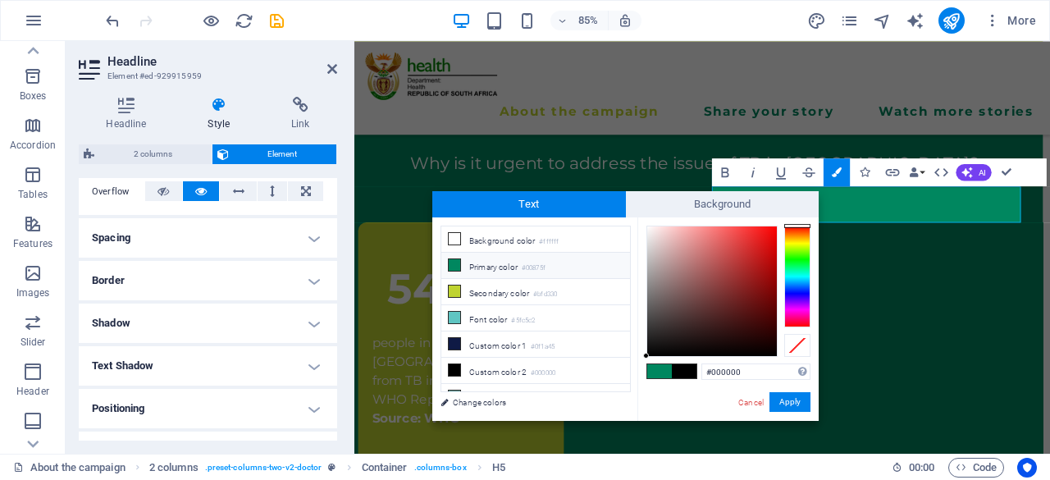
click at [519, 266] on li "Primary color #00875f" at bounding box center [535, 266] width 189 height 26
type input "#00875f"
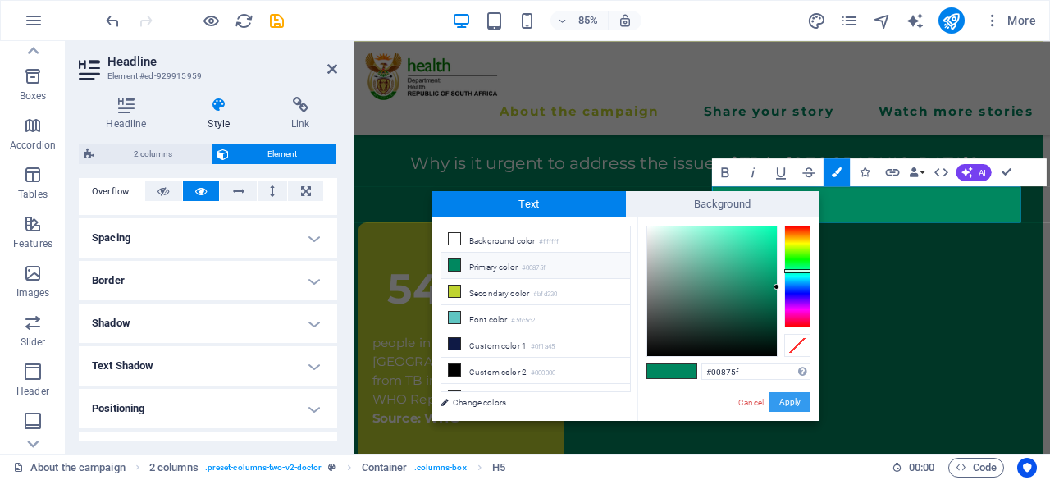
click at [799, 395] on button "Apply" at bounding box center [790, 402] width 41 height 20
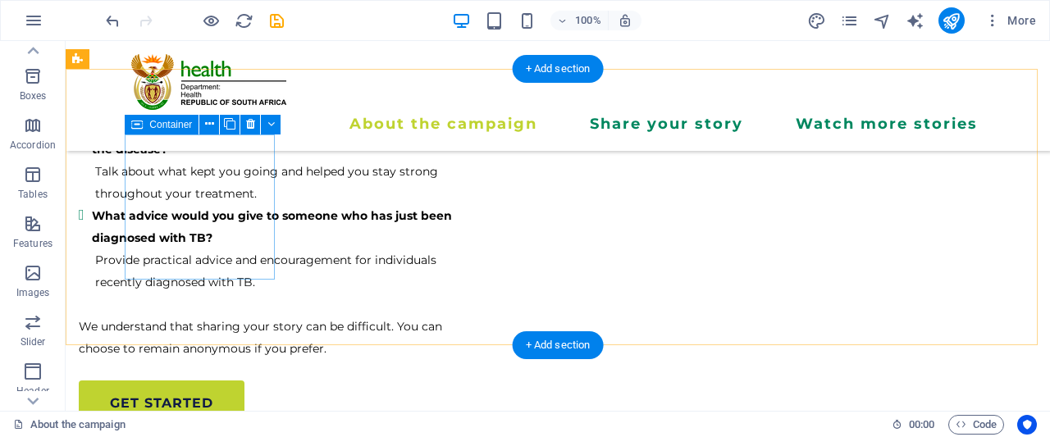
scroll to position [3456, 0]
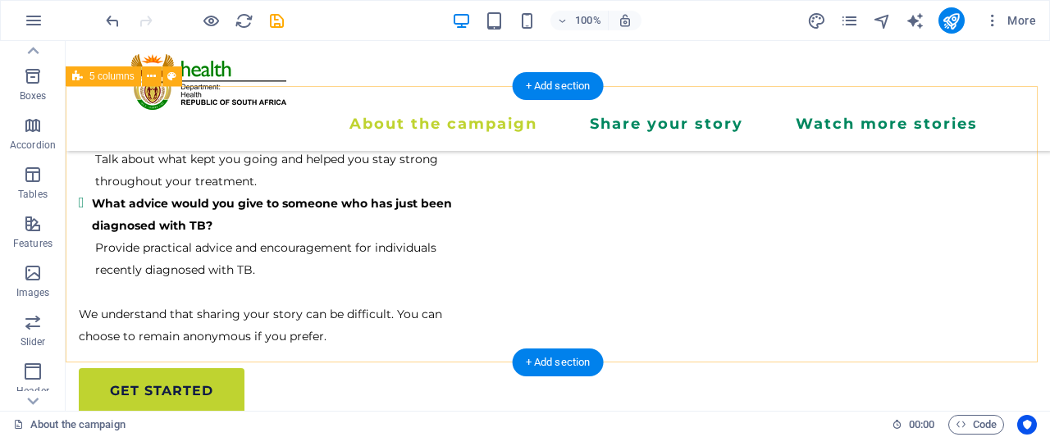
scroll to position [3469, 0]
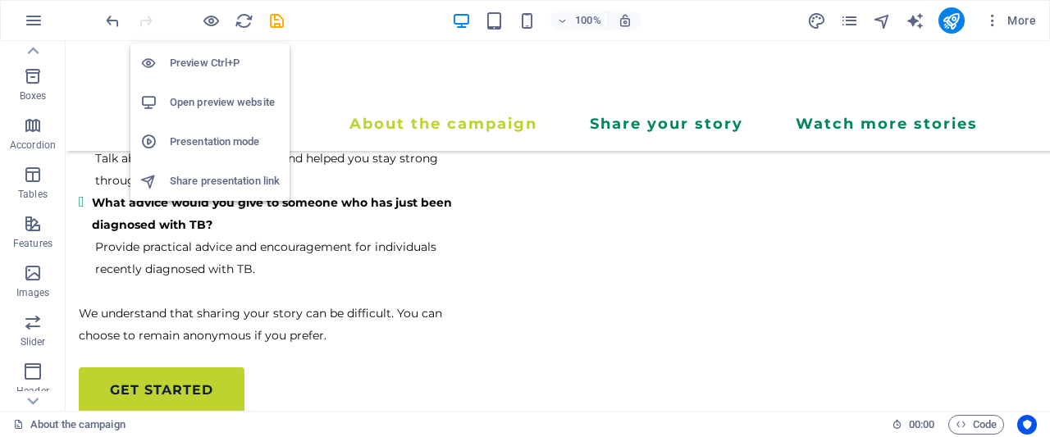
click at [191, 60] on h6 "Preview Ctrl+P" at bounding box center [225, 63] width 110 height 20
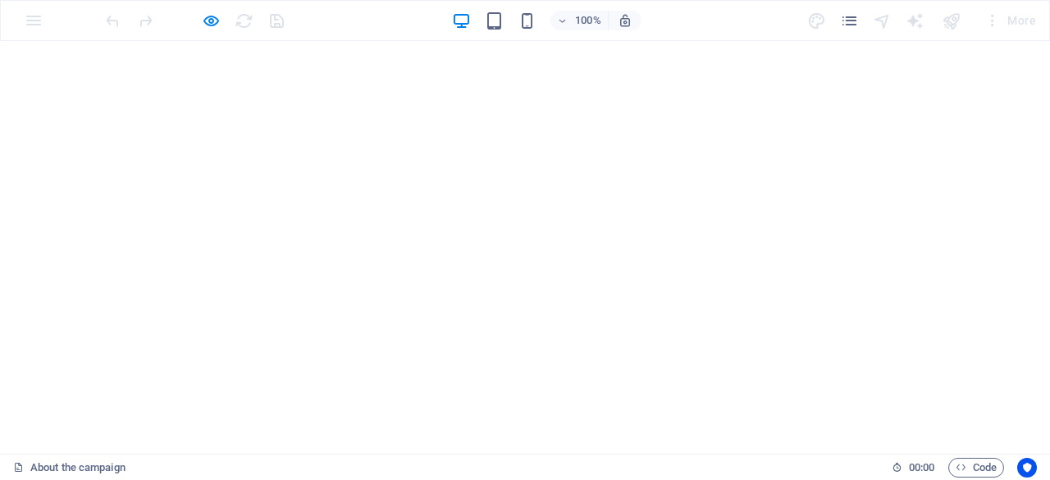
scroll to position [0, 0]
